Goal: Find specific page/section: Find specific page/section

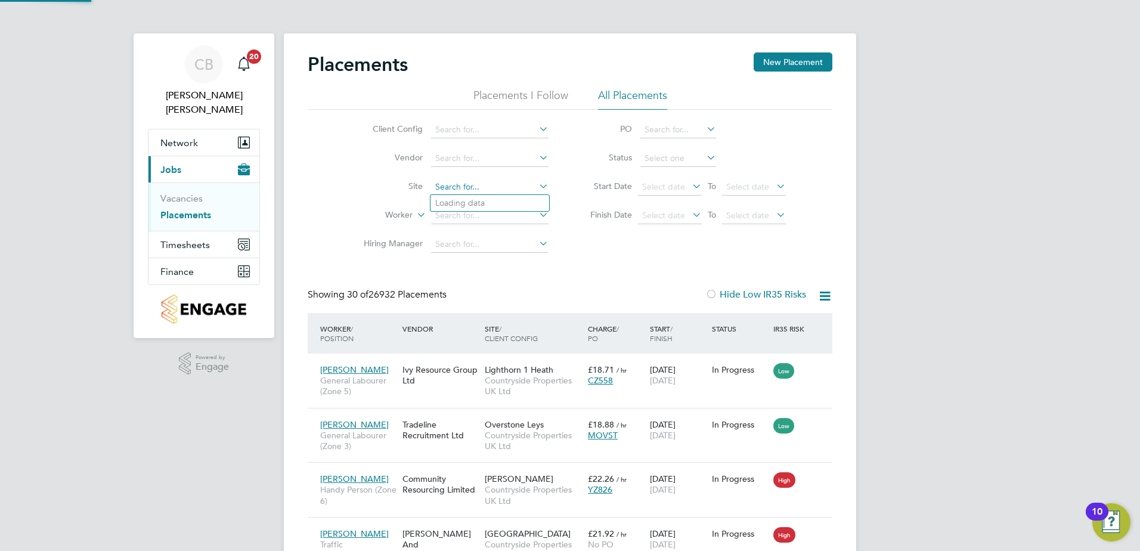
click at [452, 181] on input at bounding box center [489, 187] width 117 height 17
click at [455, 204] on b "Patch" at bounding box center [446, 203] width 22 height 10
type input "Patchworks"
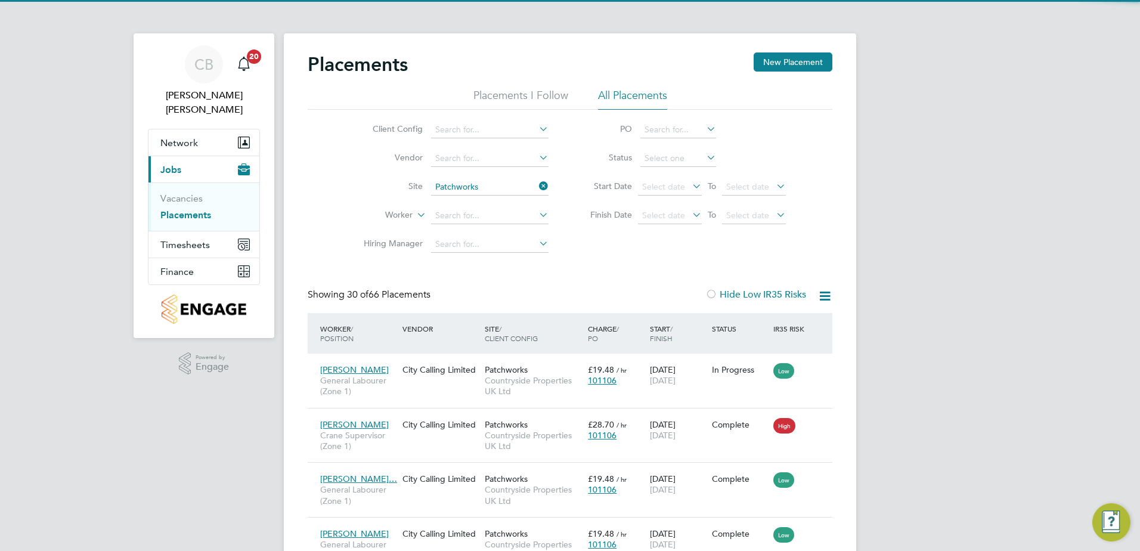
scroll to position [45, 104]
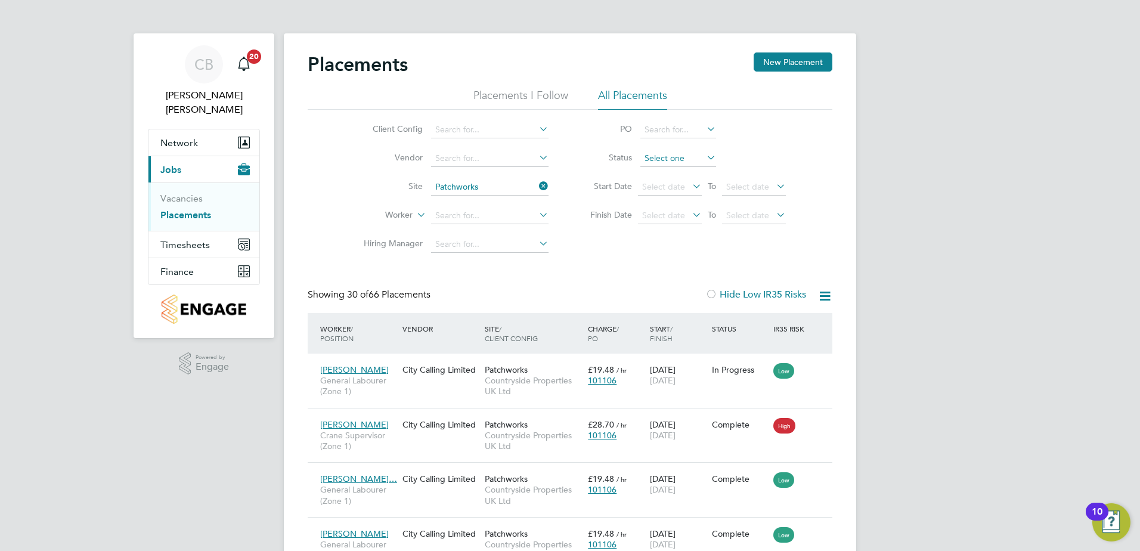
click at [655, 154] on input at bounding box center [678, 158] width 76 height 17
click at [661, 167] on li "Active" at bounding box center [678, 175] width 77 height 16
type input "Active"
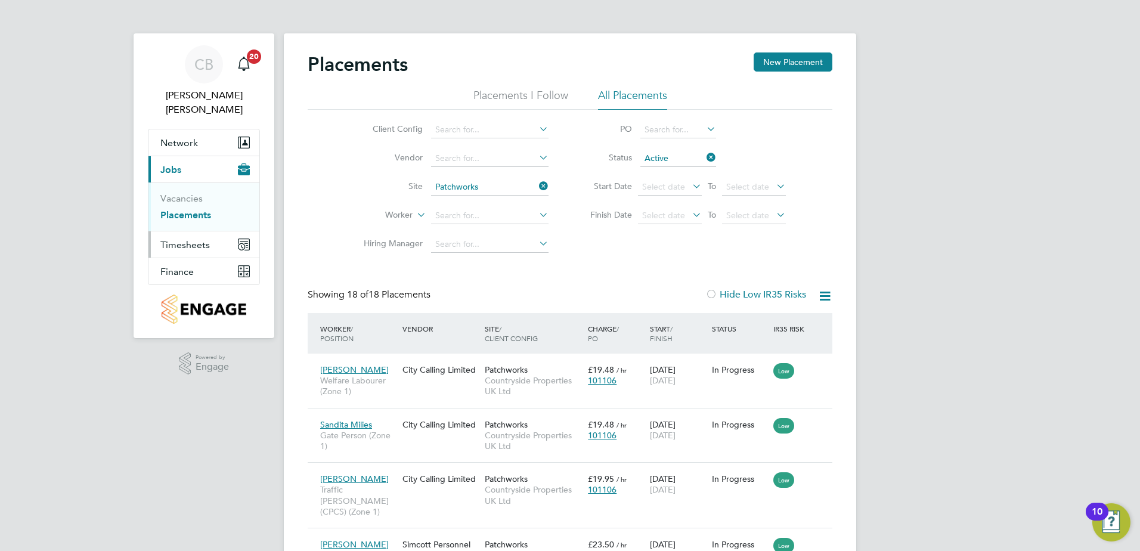
click at [192, 239] on span "Timesheets" at bounding box center [184, 244] width 49 height 11
click at [192, 219] on link "Timesheets" at bounding box center [184, 224] width 49 height 11
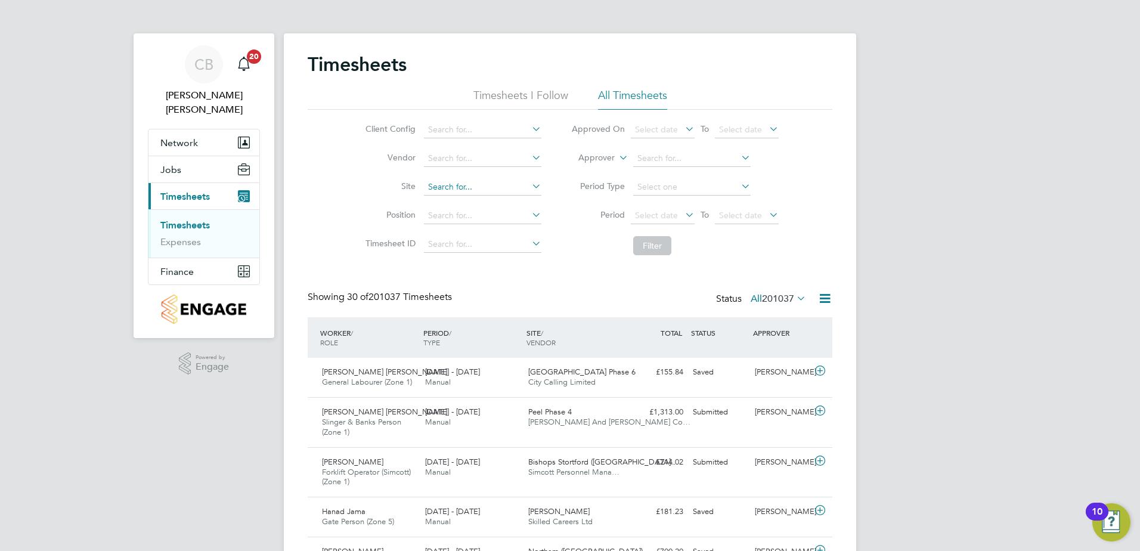
click at [457, 187] on input at bounding box center [482, 187] width 117 height 17
click at [488, 196] on li "Patch works" at bounding box center [482, 204] width 119 height 16
type input "Patchworks"
click at [657, 243] on button "Filter" at bounding box center [652, 245] width 38 height 19
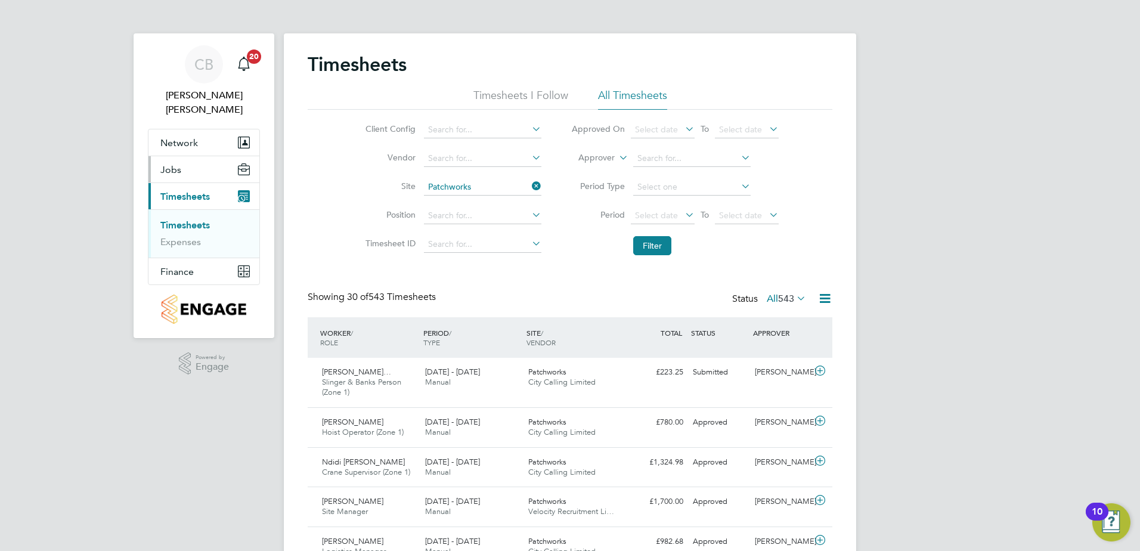
click at [163, 164] on span "Jobs" at bounding box center [170, 169] width 21 height 11
click at [184, 209] on link "Placements" at bounding box center [184, 214] width 49 height 11
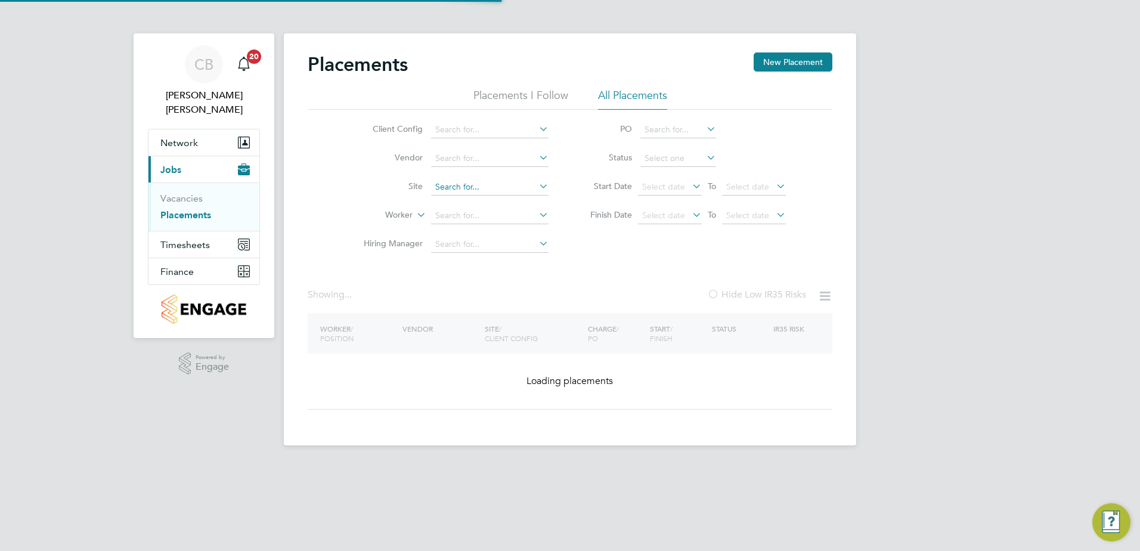
click at [461, 186] on input at bounding box center [489, 187] width 117 height 17
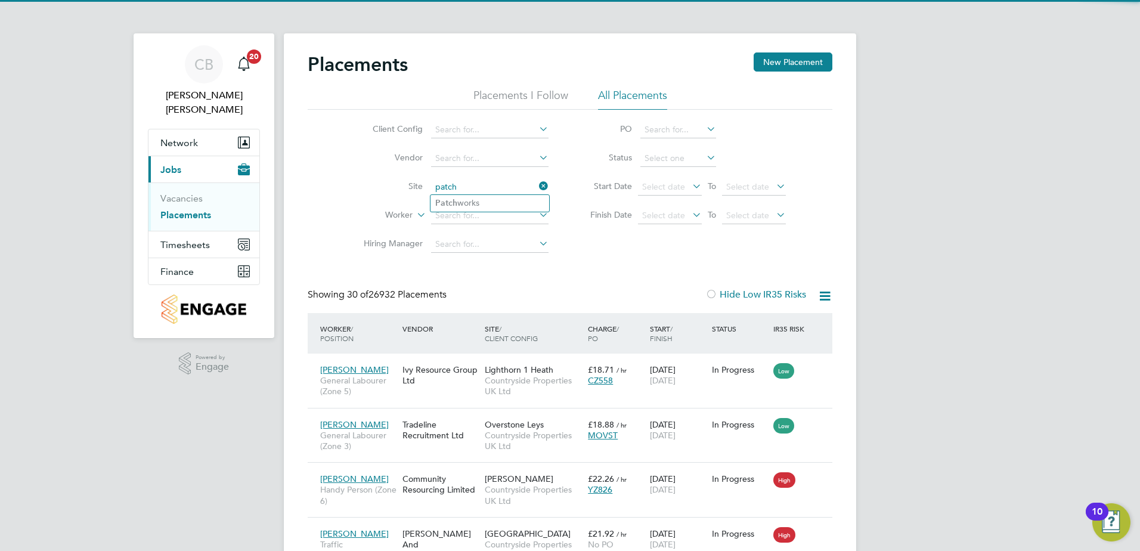
type input "patch"
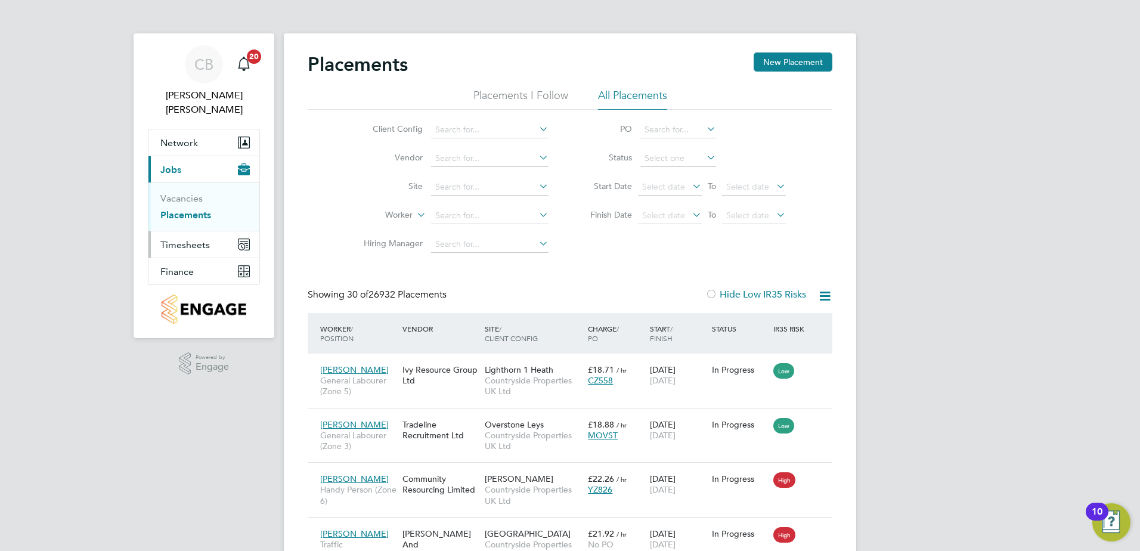
click at [193, 239] on span "Timesheets" at bounding box center [184, 244] width 49 height 11
click at [175, 266] on span "Finance" at bounding box center [176, 271] width 33 height 11
click at [178, 246] on li "Invoices & Credit Notes" at bounding box center [204, 258] width 89 height 24
click at [175, 246] on link "Invoices & Credit Notes" at bounding box center [197, 257] width 75 height 23
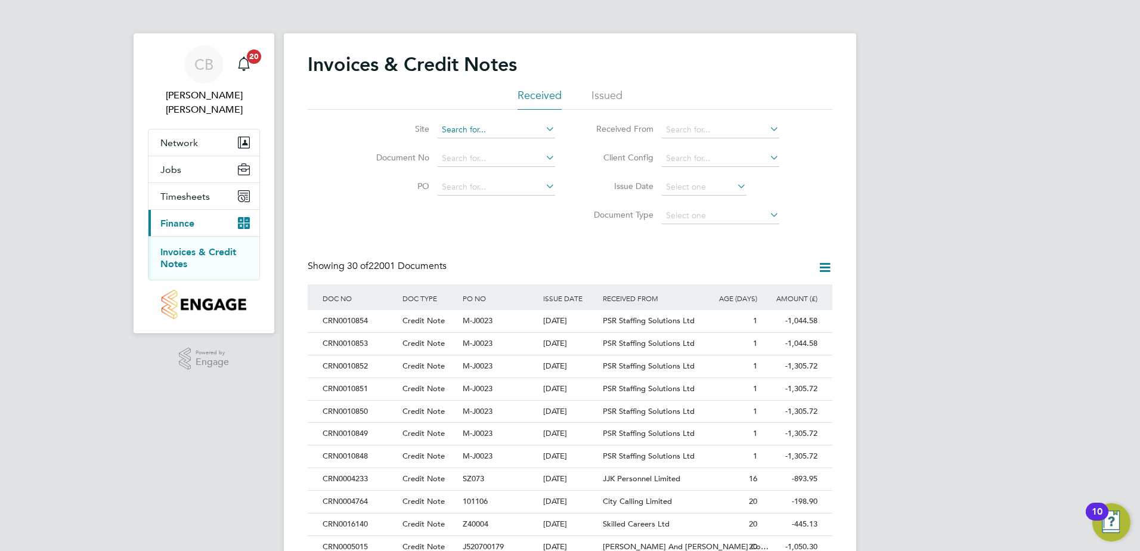
click at [449, 132] on input at bounding box center [496, 130] width 117 height 17
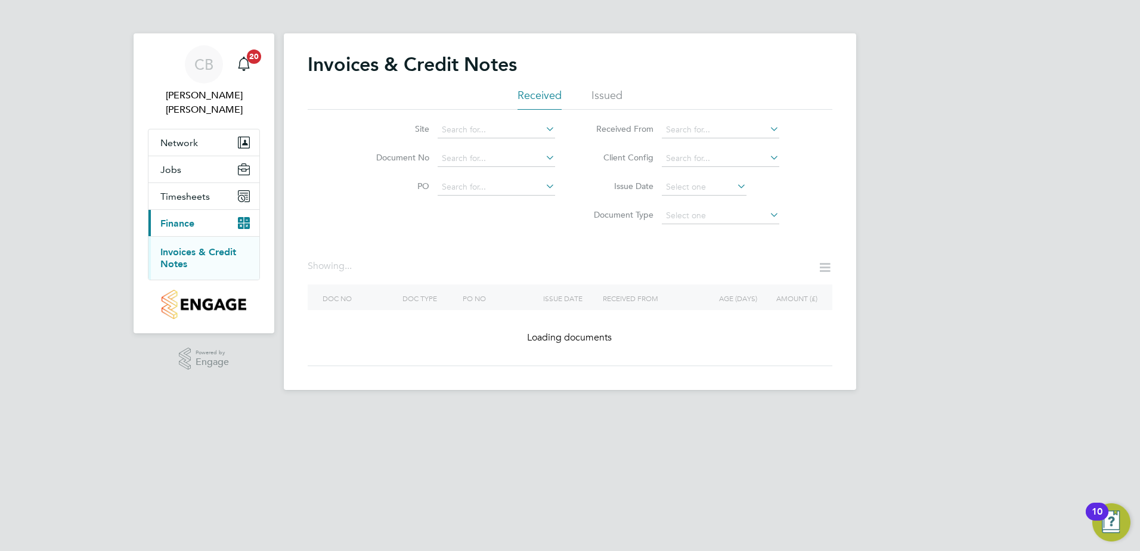
click at [91, 203] on div "[PERSON_NAME] Notifications 20 Applications: Network Team Members Sites Workers…" at bounding box center [570, 204] width 1140 height 409
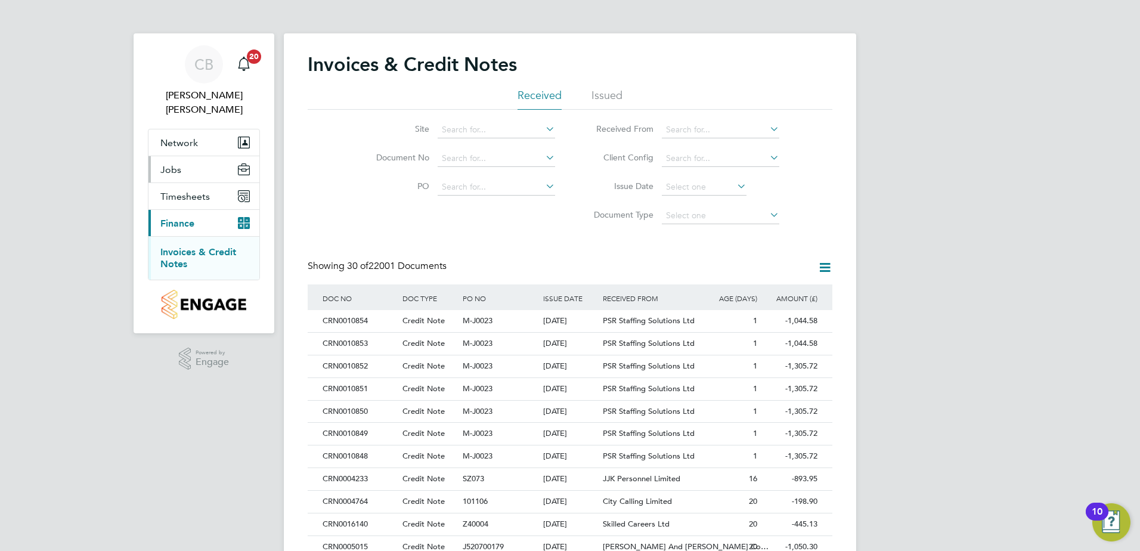
click at [170, 164] on span "Jobs" at bounding box center [170, 169] width 21 height 11
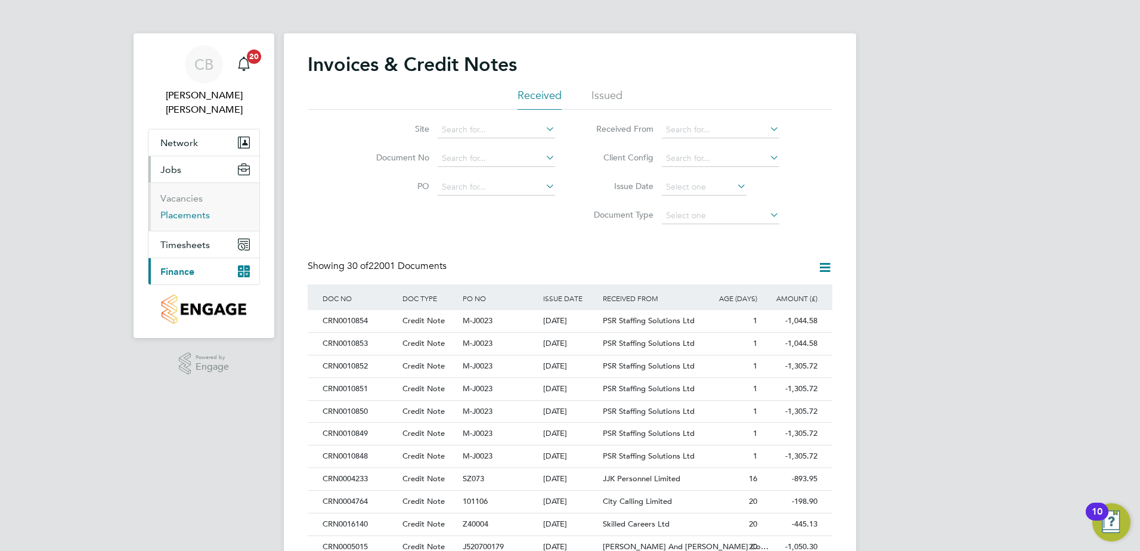
click at [179, 209] on link "Placements" at bounding box center [184, 214] width 49 height 11
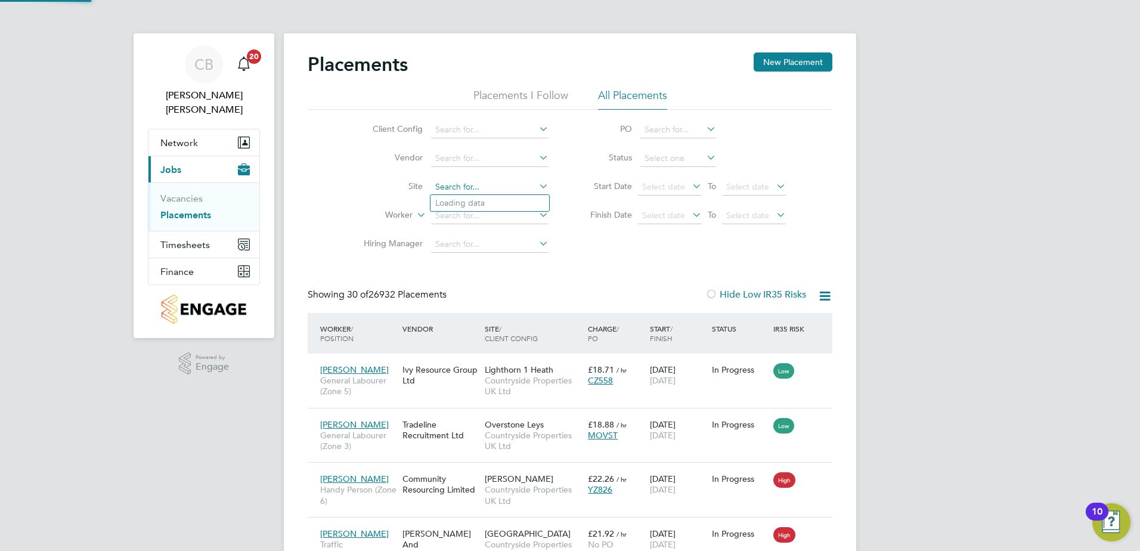
click at [450, 184] on input at bounding box center [489, 187] width 117 height 17
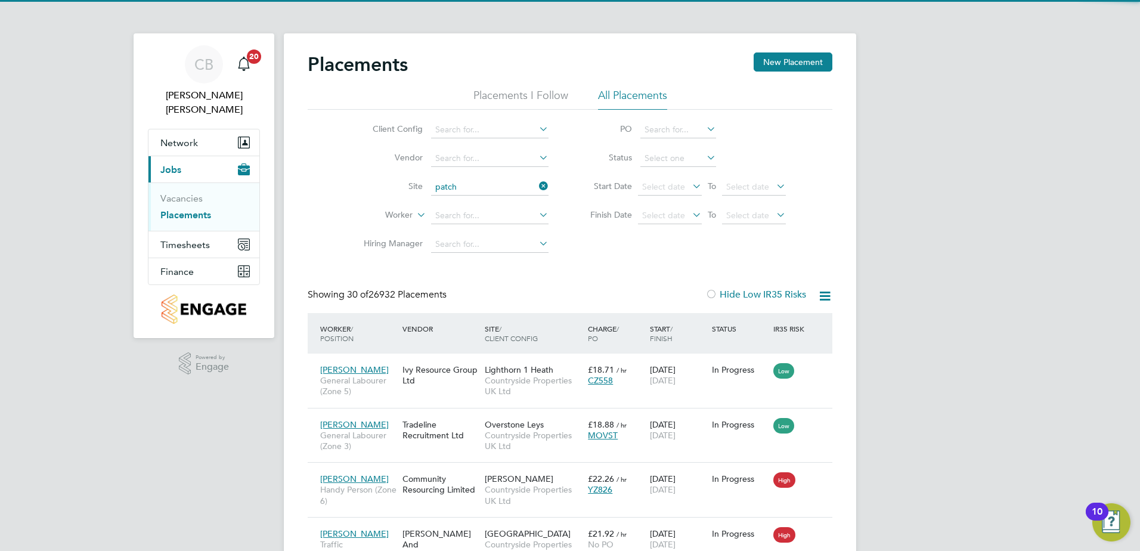
click at [444, 199] on b "Patch" at bounding box center [446, 203] width 22 height 10
type input "Patchworks"
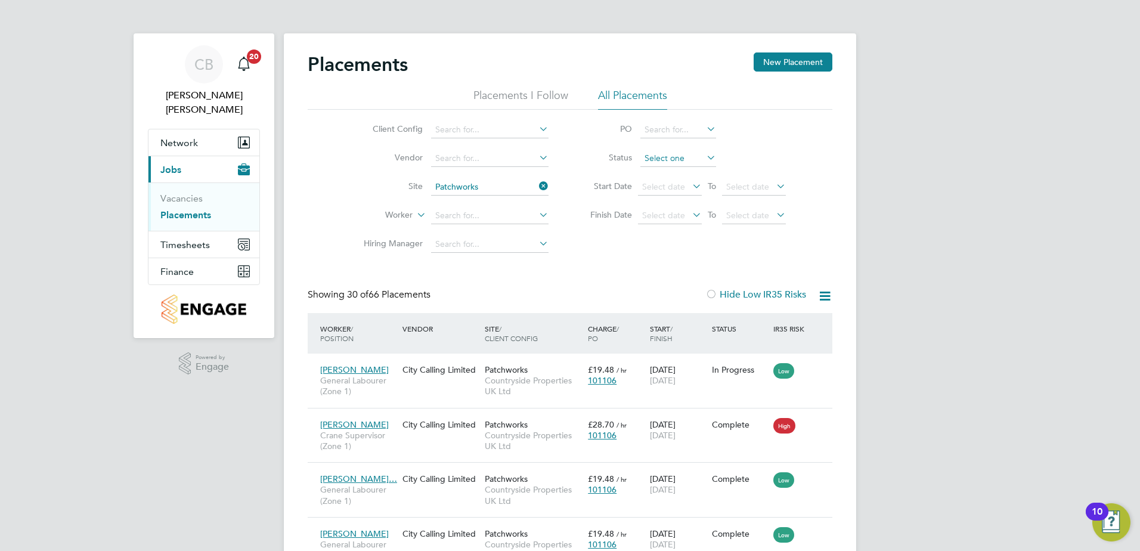
click at [667, 154] on input at bounding box center [678, 158] width 76 height 17
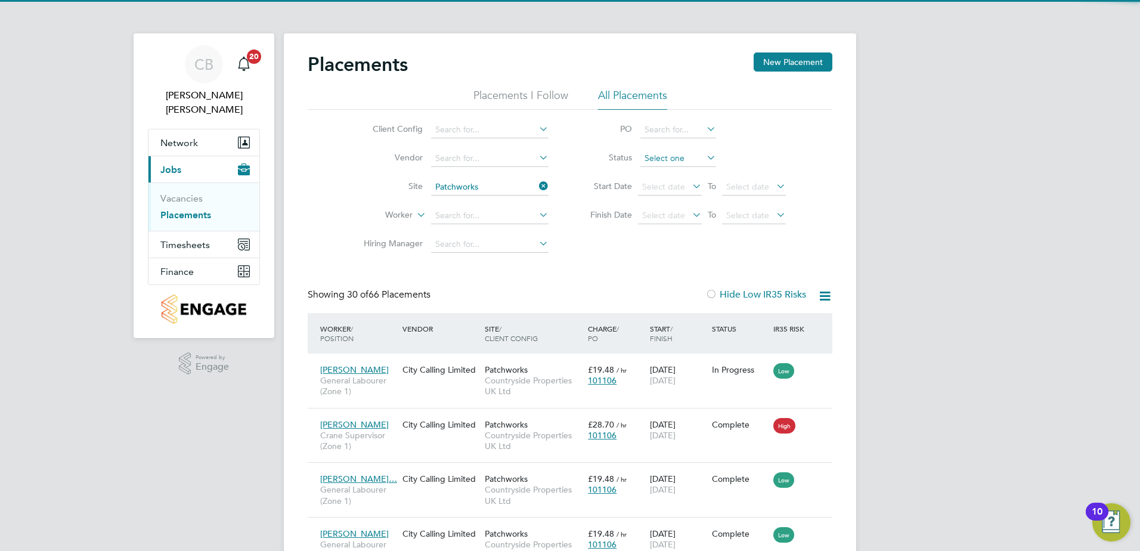
click at [667, 159] on input at bounding box center [678, 158] width 76 height 17
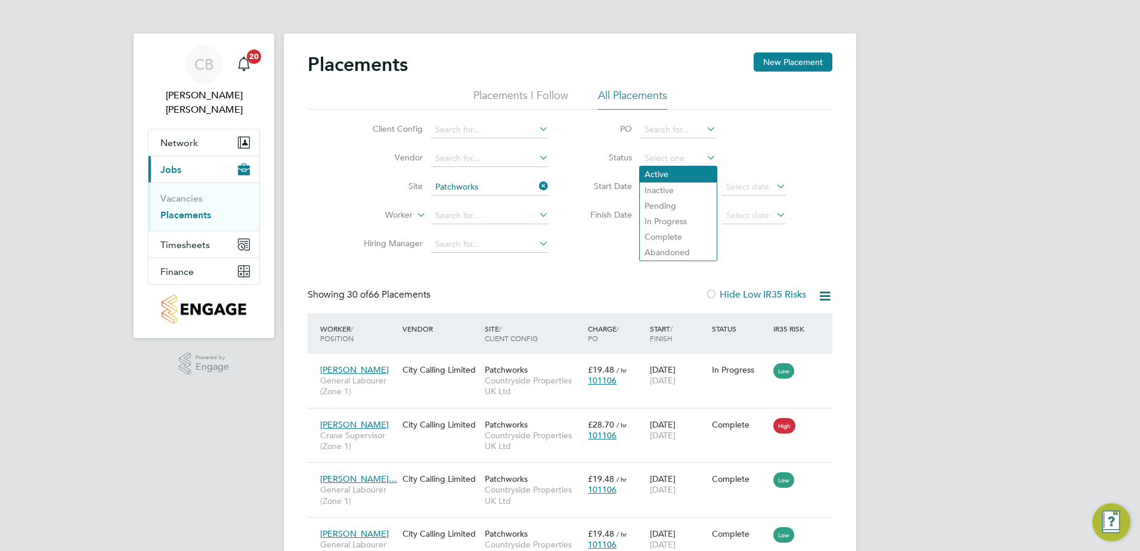
click at [665, 171] on li "Active" at bounding box center [678, 174] width 77 height 16
type input "Active"
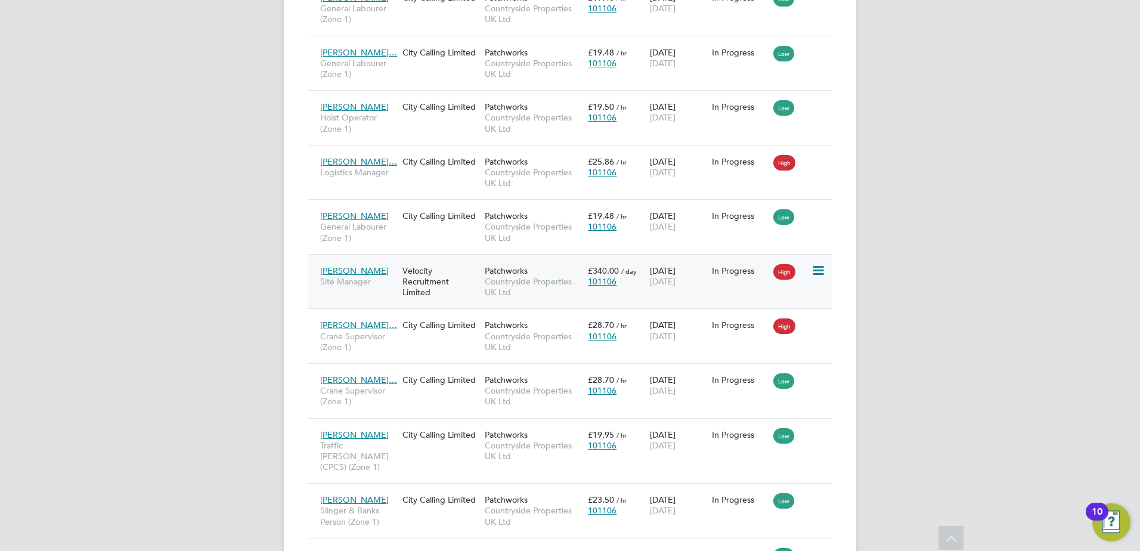
click at [470, 275] on div "Velocity Recruitment Limited" at bounding box center [440, 281] width 82 height 45
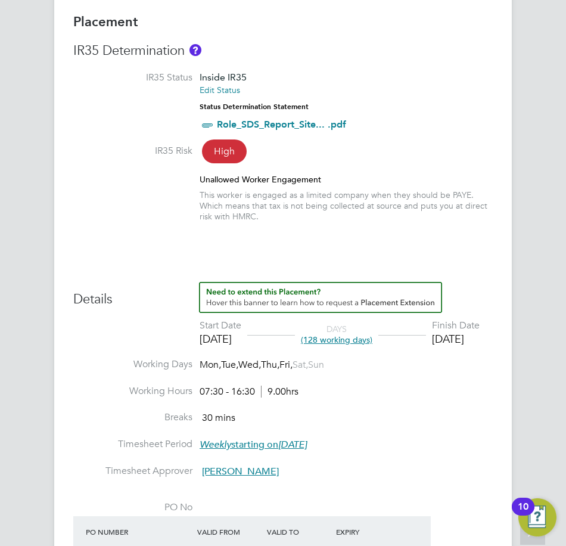
scroll to position [35, 67]
